Goal: Complete application form

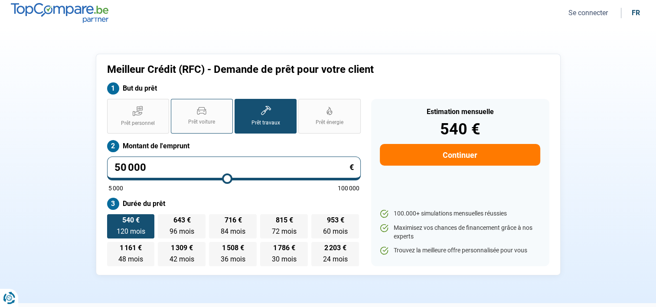
click at [207, 117] on label "Prêt voiture" at bounding box center [202, 116] width 62 height 35
click at [177, 105] on input "Prêt voiture" at bounding box center [174, 102] width 6 height 6
radio input "true"
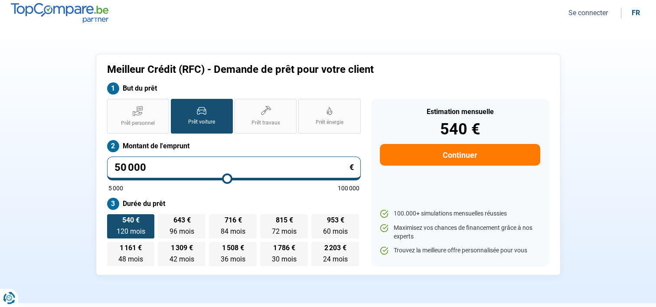
radio input "true"
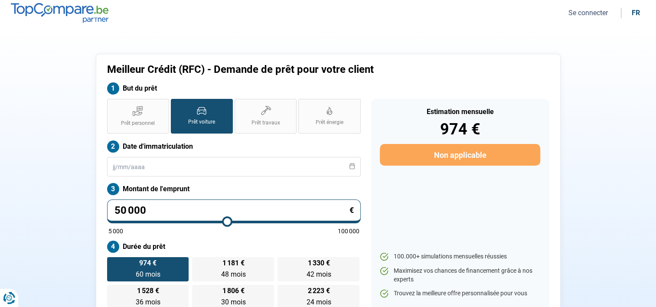
type input "50 250"
type input "50250"
type input "50 000"
type input "50000"
type input "49 750"
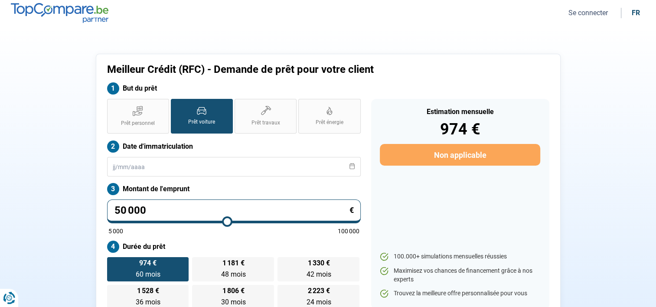
type input "49750"
type input "49 500"
type input "49500"
type input "49 250"
type input "49250"
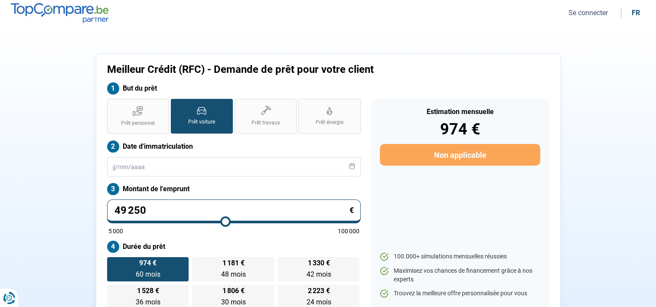
type input "48 750"
type input "48750"
type input "48 500"
type input "48500"
type input "48 000"
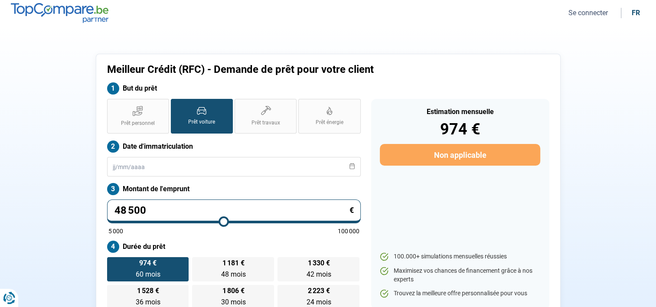
type input "48000"
type input "47 500"
type input "47500"
type input "47 250"
type input "47250"
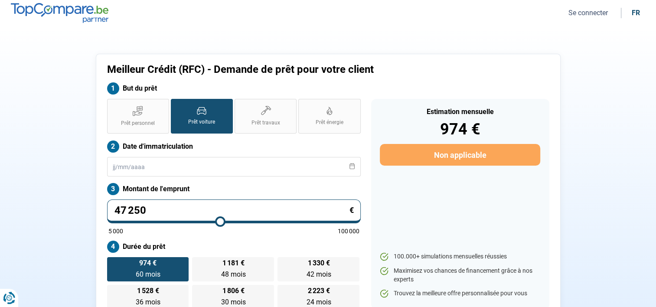
type input "47 000"
type input "47000"
type input "46 250"
type input "46250"
type input "45 750"
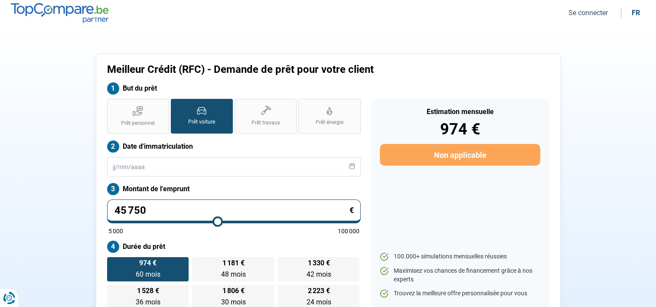
type input "45750"
type input "45 500"
type input "45500"
type input "45 250"
type input "45250"
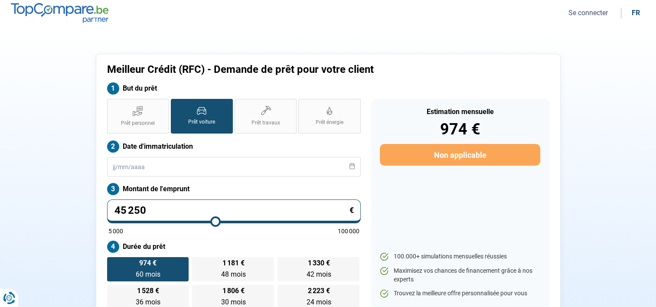
type input "45 000"
type input "45000"
type input "44 750"
type input "44750"
type input "44 250"
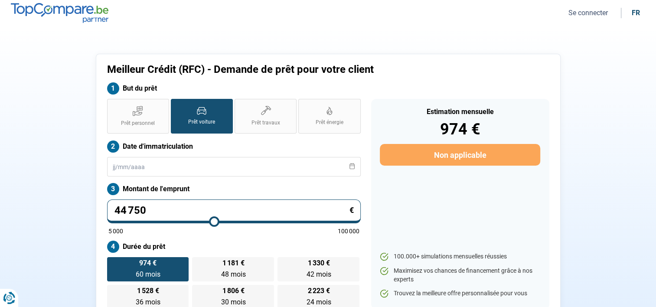
type input "44250"
type input "43 750"
type input "43750"
type input "43 000"
type input "43000"
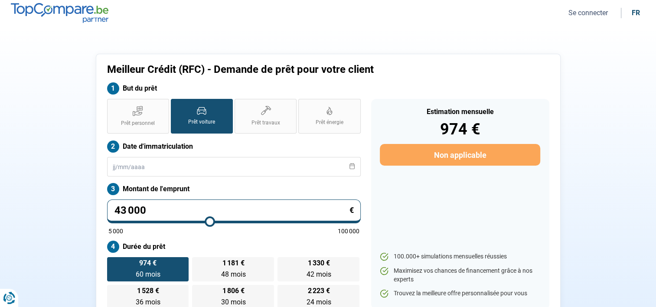
type input "42 250"
type input "42250"
type input "41 500"
type input "41500"
type input "40 500"
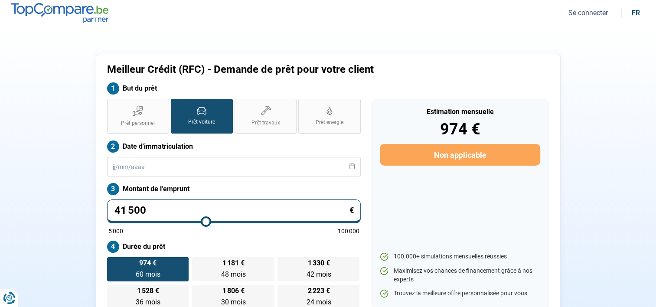
type input "40500"
type input "39 750"
type input "39750"
type input "39 000"
type input "39000"
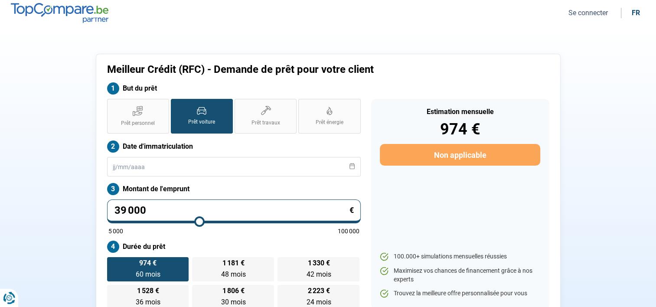
type input "38 250"
type input "38250"
type input "37 500"
type input "37500"
type input "36 750"
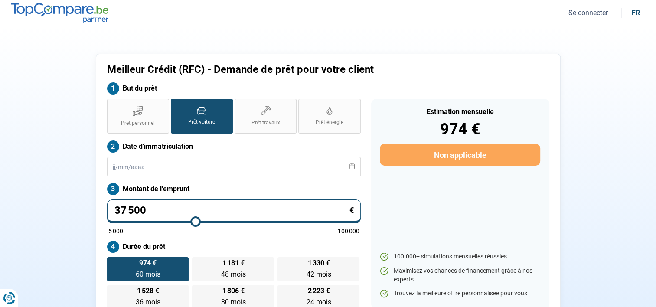
type input "36750"
type input "36 000"
type input "36000"
type input "35 000"
type input "35000"
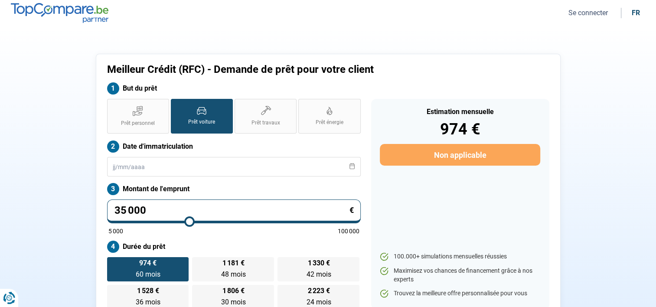
type input "34 250"
type input "34250"
type input "33 500"
type input "33500"
type input "33 000"
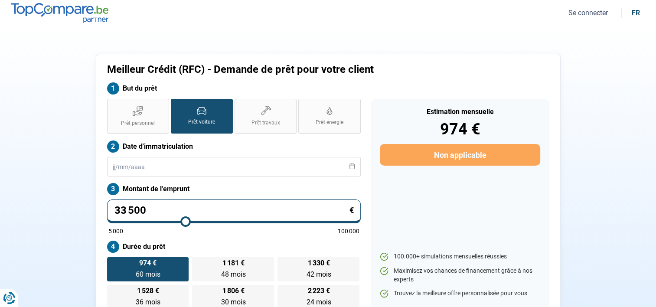
type input "33000"
type input "32 750"
type input "32750"
type input "32 500"
type input "32500"
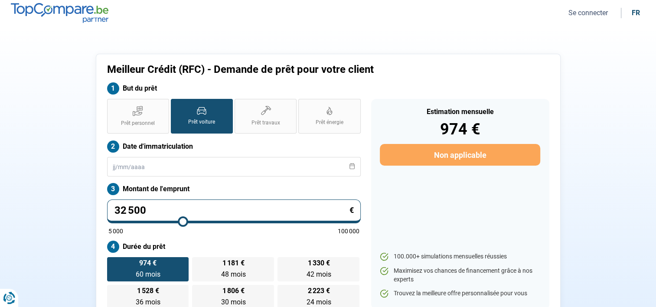
type input "32 250"
type input "32250"
type input "31 250"
type input "31250"
type input "30 500"
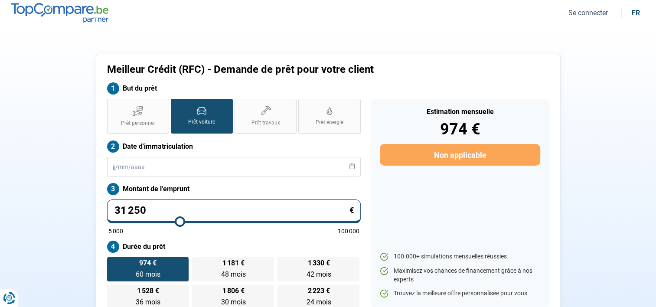
type input "30500"
type input "29 750"
type input "29750"
type input "29 500"
type input "29500"
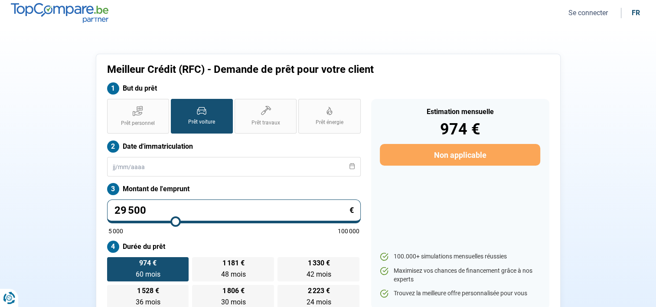
type input "29 250"
type input "29250"
type input "28 750"
type input "28750"
type input "28 500"
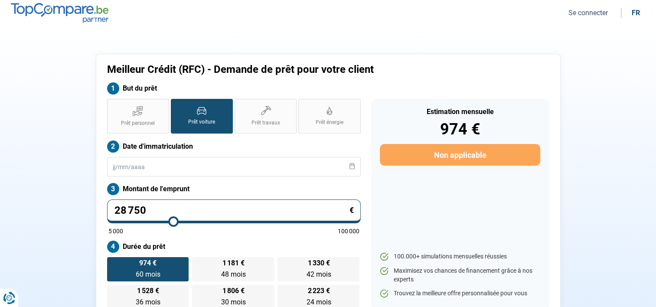
type input "28500"
type input "27 750"
type input "27750"
type input "26 750"
type input "26750"
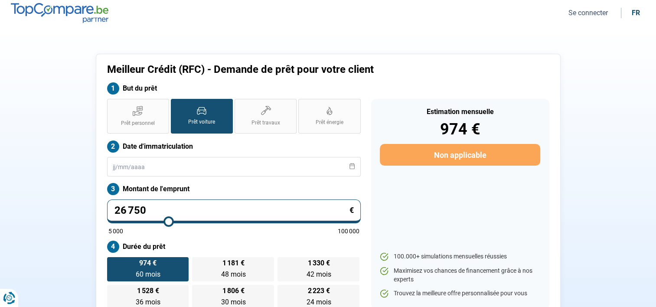
type input "25 750"
type input "25750"
type input "25 000"
type input "25000"
type input "24 250"
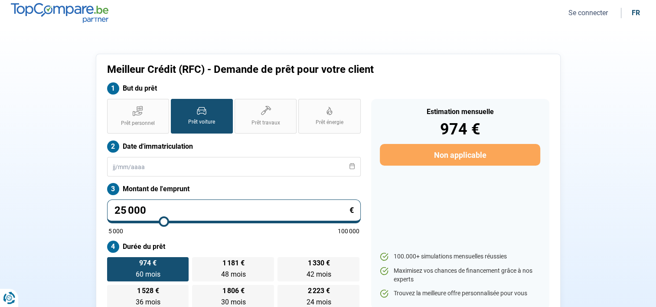
type input "24250"
type input "24 000"
type input "24000"
type input "23 250"
type input "23250"
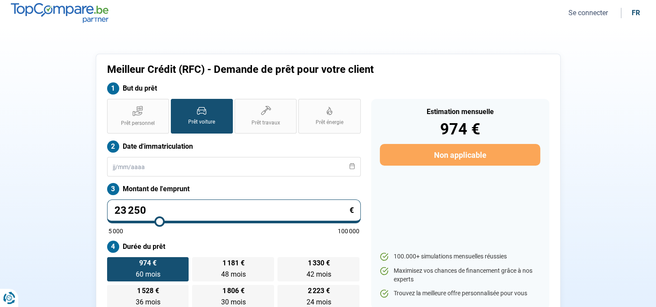
type input "22 500"
type input "22500"
type input "22 250"
type input "22250"
type input "22 000"
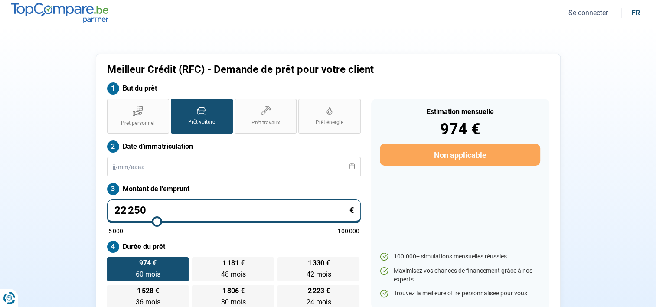
type input "22000"
type input "21 750"
type input "21750"
type input "21 500"
type input "21500"
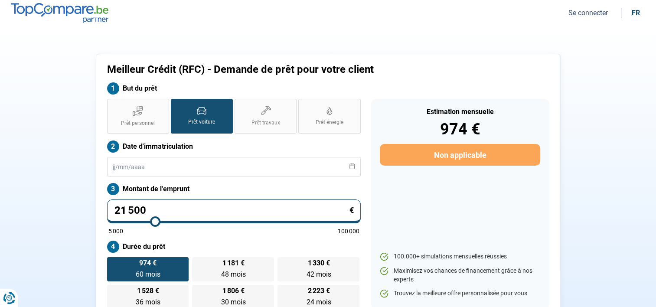
type input "21 250"
type input "21250"
type input "20 750"
type input "20750"
type input "20 500"
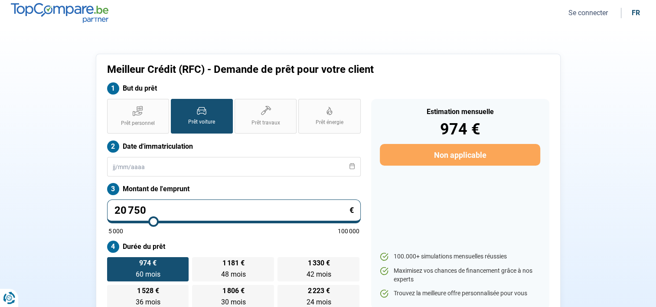
type input "20500"
type input "20 250"
type input "20250"
type input "19 750"
type input "19750"
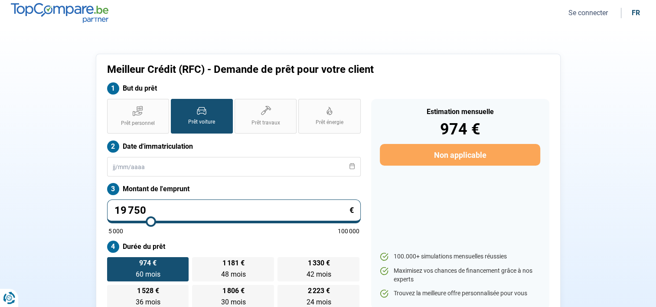
type input "19 500"
type input "19500"
type input "19 250"
type input "19250"
type input "19 000"
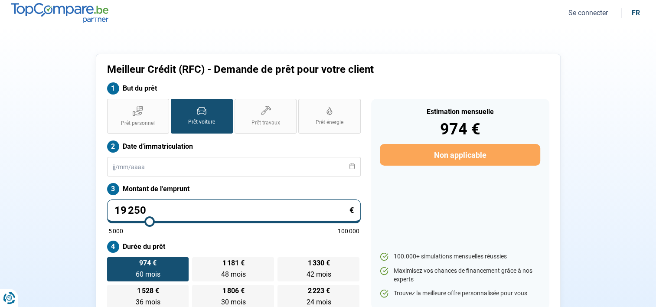
type input "19000"
type input "18 750"
type input "18750"
type input "18 500"
type input "18500"
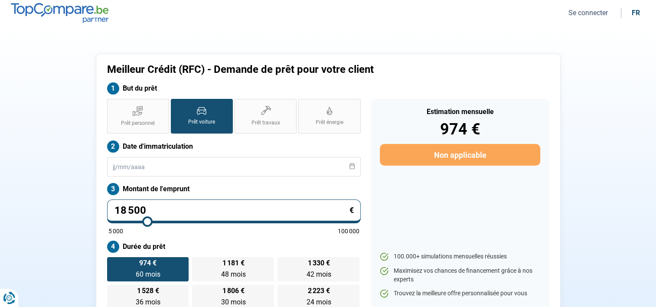
type input "18 250"
type input "18250"
type input "18 000"
type input "18000"
type input "17 500"
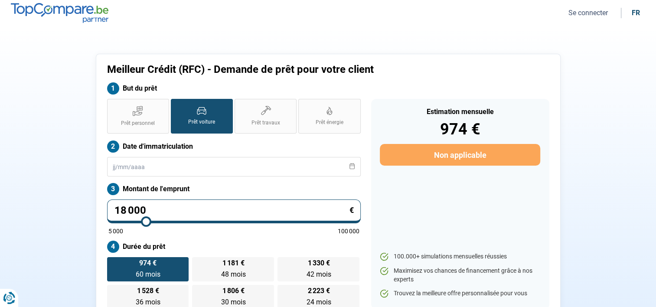
type input "17500"
type input "17 250"
type input "17250"
type input "17 000"
type input "17000"
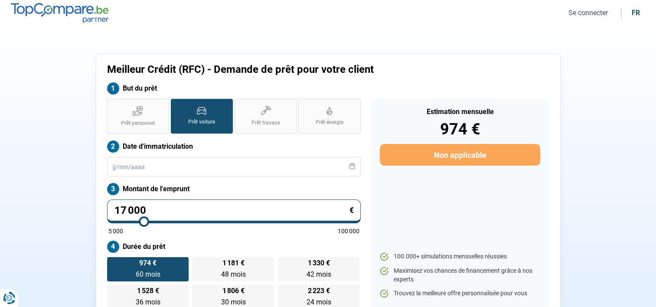
type input "16 750"
type input "16750"
type input "16 500"
type input "16500"
type input "16 250"
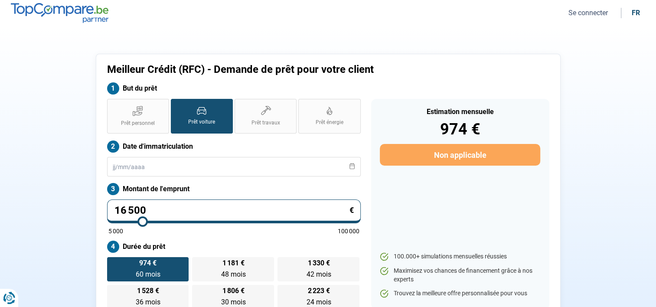
type input "16250"
type input "16 000"
type input "16000"
type input "15 750"
type input "15750"
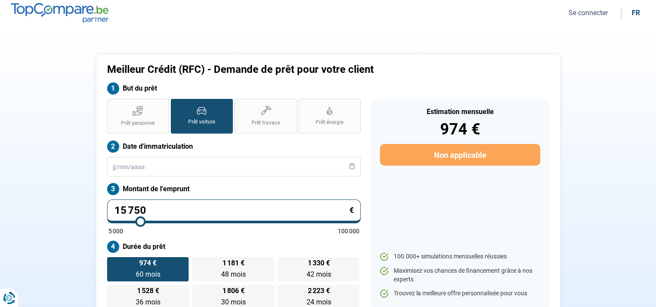
type input "15 500"
type input "15500"
type input "15 250"
type input "15250"
type input "15 000"
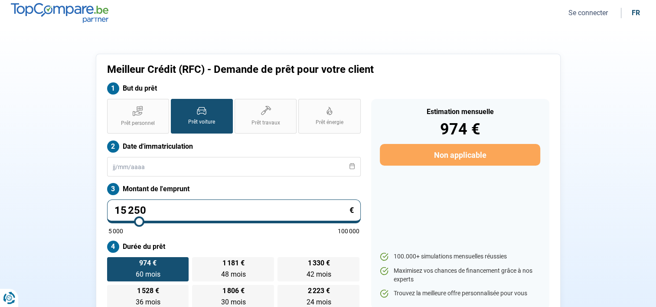
type input "15000"
type input "14 750"
type input "14750"
type input "14 250"
type input "14250"
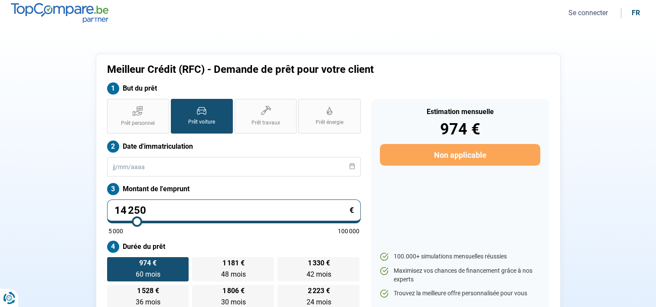
type input "13 500"
type input "13500"
type input "12 750"
type input "12750"
type input "12 500"
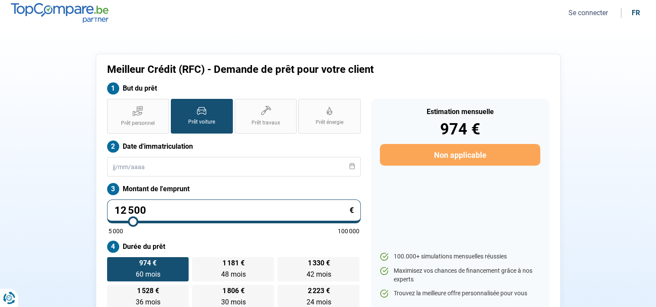
type input "12500"
type input "12 250"
type input "12250"
type input "12 000"
type input "12000"
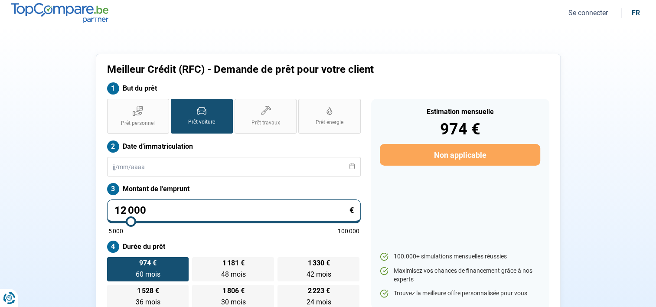
type input "11 750"
type input "11750"
type input "11 500"
type input "11500"
type input "11 250"
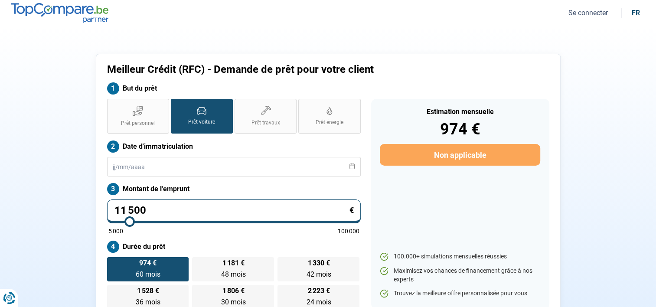
type input "11250"
type input "11 000"
type input "11000"
type input "10 750"
type input "10750"
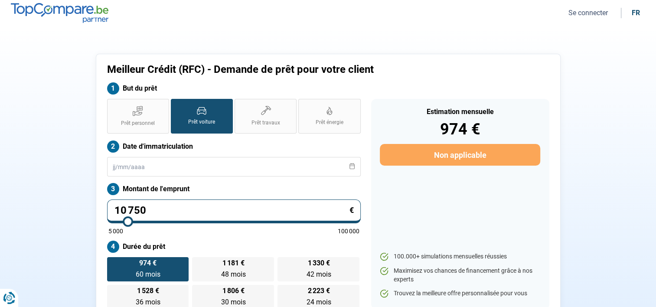
type input "10 500"
type input "10500"
type input "10 250"
type input "10250"
type input "10 000"
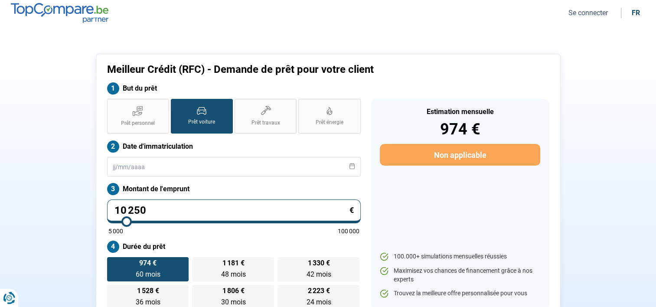
type input "10000"
type input "9 750"
type input "9750"
type input "9 500"
type input "9500"
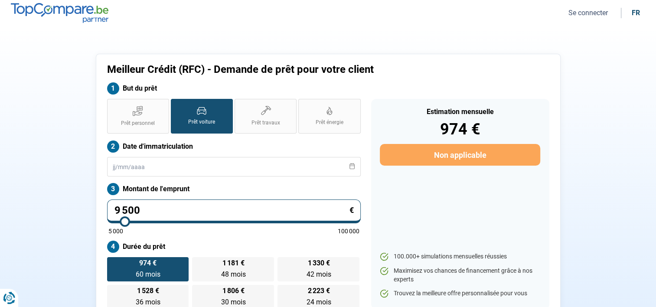
type input "9 250"
type input "9250"
type input "8 750"
type input "8750"
type input "8 500"
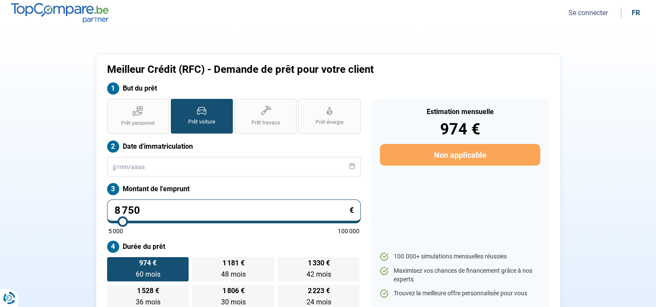
type input "8500"
type input "8 250"
type input "8250"
drag, startPoint x: 228, startPoint y: 218, endPoint x: 121, endPoint y: 223, distance: 107.2
click at [121, 223] on input "range" at bounding box center [233, 222] width 251 height 2
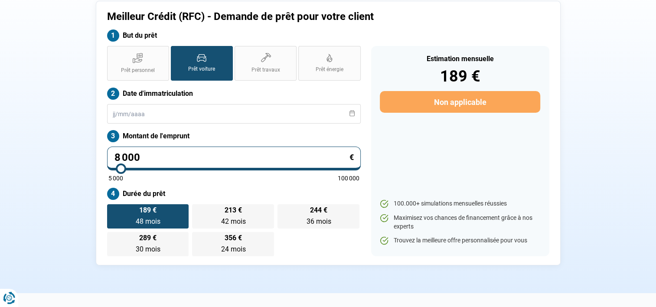
scroll to position [43, 0]
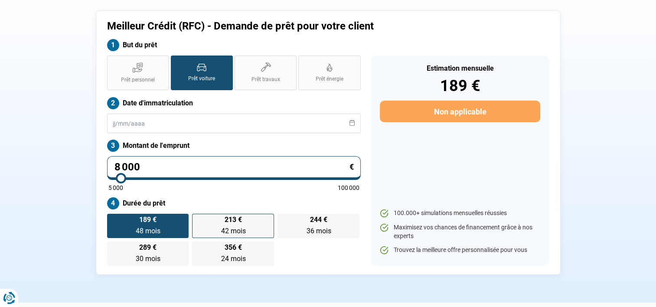
click at [229, 227] on span "42 mois" at bounding box center [233, 231] width 25 height 8
click at [198, 220] on input "213 € 42 mois 42 mois" at bounding box center [195, 217] width 6 height 6
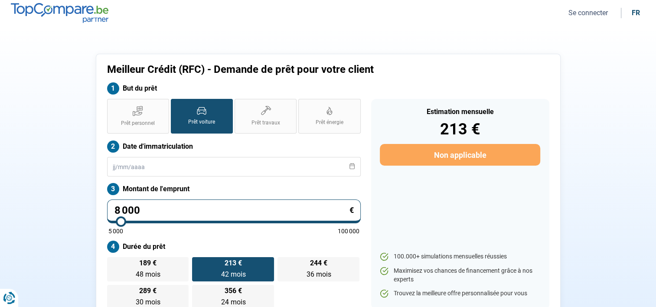
scroll to position [130, 0]
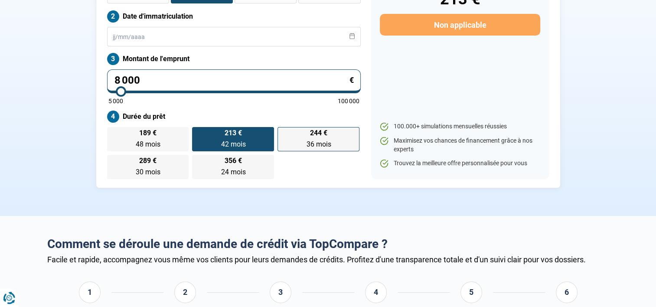
click at [317, 142] on span "36 mois" at bounding box center [318, 144] width 25 height 8
click at [283, 133] on input "244 € 36 mois 36 mois" at bounding box center [281, 130] width 6 height 6
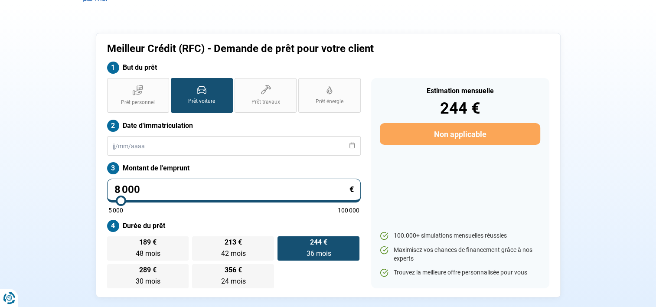
scroll to position [0, 0]
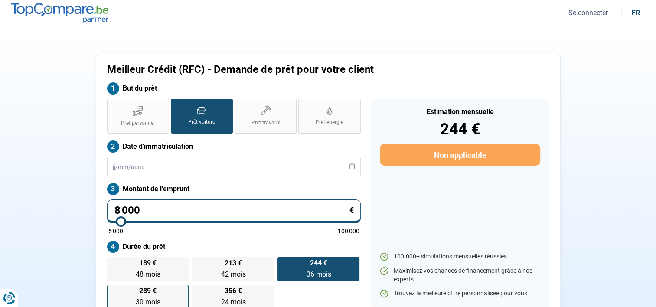
click at [144, 293] on span "289 €" at bounding box center [147, 291] width 17 height 7
click at [113, 291] on input "289 € 30 mois 30 mois" at bounding box center [110, 288] width 6 height 6
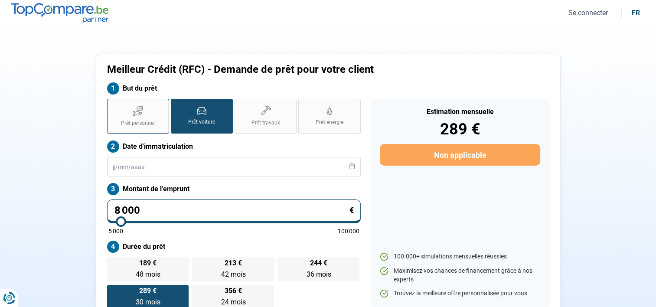
click at [144, 112] on label "Prêt personnel" at bounding box center [138, 116] width 62 height 35
click at [113, 105] on input "Prêt personnel" at bounding box center [110, 102] width 6 height 6
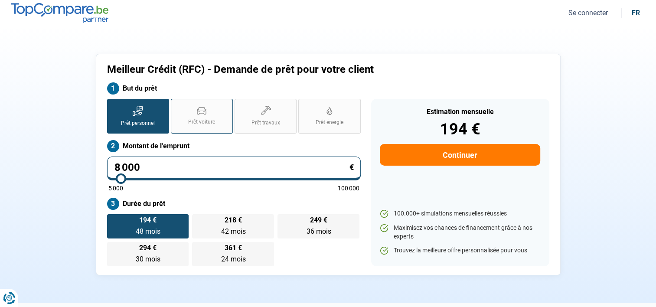
click at [194, 116] on label "Prêt voiture" at bounding box center [202, 116] width 62 height 35
click at [177, 105] on input "Prêt voiture" at bounding box center [174, 102] width 6 height 6
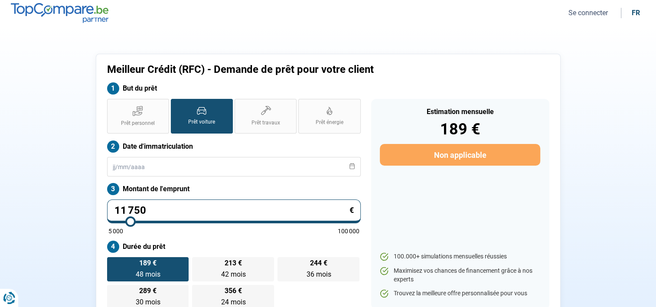
drag, startPoint x: 120, startPoint y: 221, endPoint x: 130, endPoint y: 222, distance: 10.5
click at [130, 222] on input "range" at bounding box center [233, 222] width 251 height 2
drag, startPoint x: 130, startPoint y: 222, endPoint x: 151, endPoint y: 222, distance: 20.4
click at [151, 222] on input "range" at bounding box center [233, 222] width 251 height 2
click at [202, 116] on label "Prêt voiture" at bounding box center [202, 116] width 62 height 35
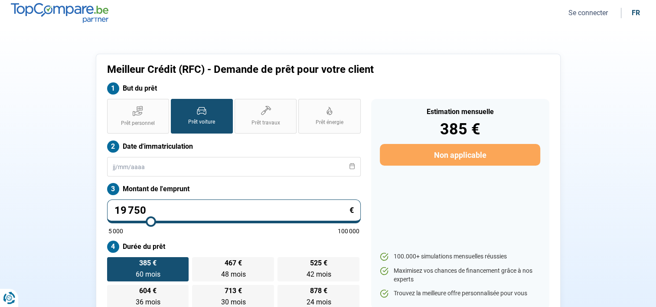
click at [177, 105] on input "Prêt voiture" at bounding box center [174, 102] width 6 height 6
click at [148, 118] on label "Prêt personnel" at bounding box center [138, 116] width 62 height 35
click at [113, 105] on input "Prêt personnel" at bounding box center [110, 102] width 6 height 6
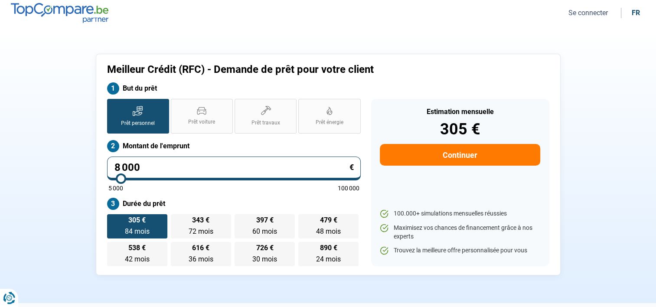
drag, startPoint x: 152, startPoint y: 179, endPoint x: 121, endPoint y: 180, distance: 30.8
click at [121, 180] on input "range" at bounding box center [233, 179] width 251 height 2
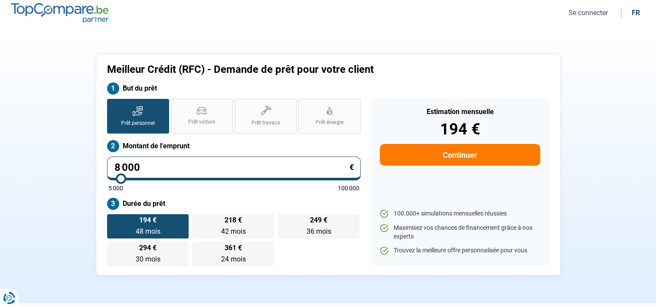
scroll to position [87, 0]
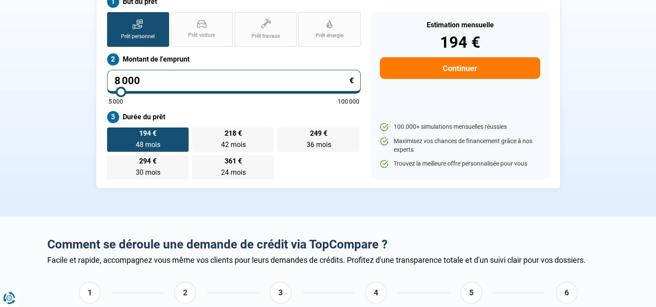
click at [450, 67] on button "Continuer" at bounding box center [460, 68] width 160 height 22
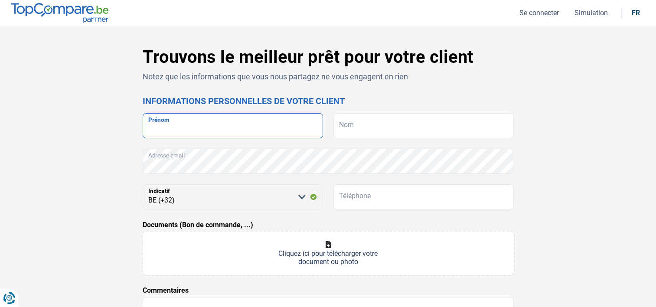
click at [180, 124] on input "Prénom" at bounding box center [233, 125] width 180 height 25
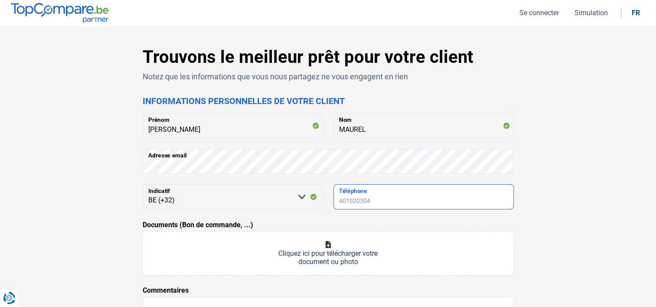
click at [381, 193] on input "Téléphone" at bounding box center [424, 196] width 180 height 25
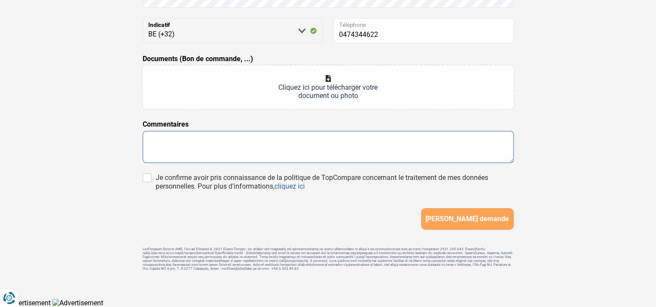
click at [187, 143] on textarea at bounding box center [328, 147] width 371 height 32
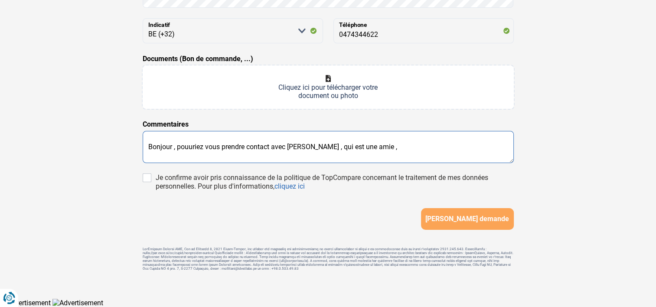
click at [192, 146] on textarea "Bonjour , pouuriez vous prendre contact avec [PERSON_NAME] , qui est une amie ," at bounding box center [328, 147] width 371 height 32
drag, startPoint x: 398, startPoint y: 147, endPoint x: 436, endPoint y: 138, distance: 39.6
click at [398, 146] on textarea "Bonjour , pourriez vous prendre contact avec [PERSON_NAME] , qui est une amie ," at bounding box center [328, 147] width 371 height 32
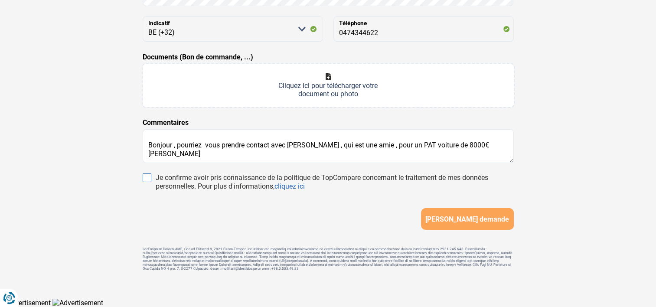
click at [148, 175] on input "Je confirme avoir pris connaissance de la politique de TopCompare concernant le…" at bounding box center [147, 178] width 9 height 9
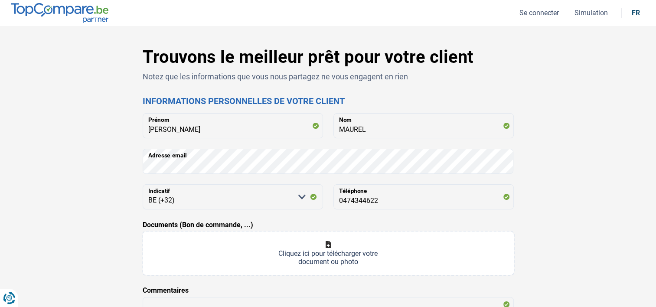
scroll to position [130, 0]
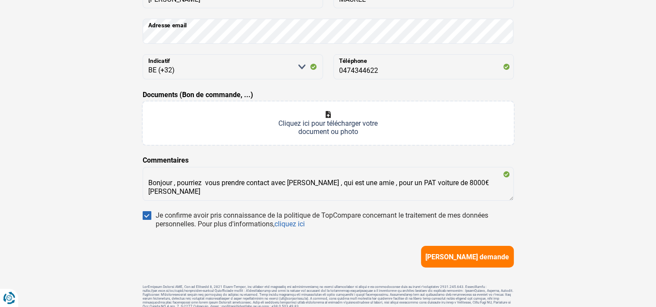
click at [462, 257] on span "[PERSON_NAME] demande" at bounding box center [468, 257] width 84 height 8
